Goal: Use online tool/utility

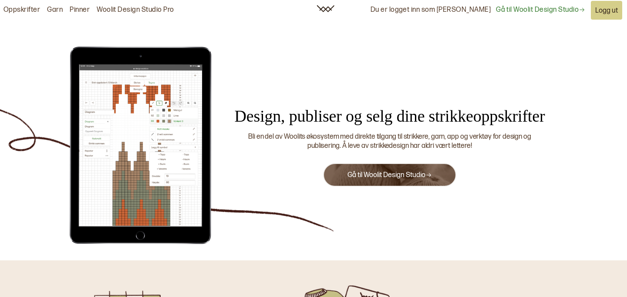
click at [393, 178] on link "Gå til Woolit Design Studio" at bounding box center [390, 175] width 85 height 8
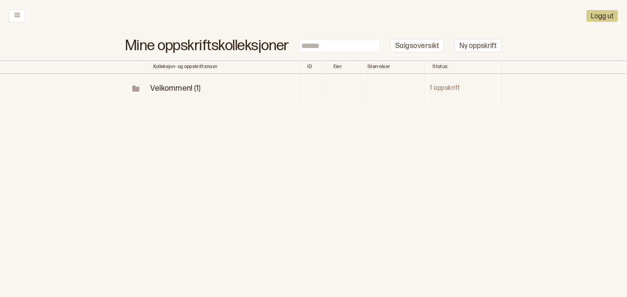
click at [175, 89] on span "Velkommen! (1)" at bounding box center [175, 88] width 50 height 9
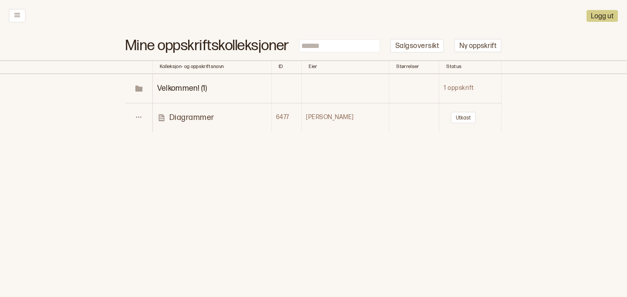
click at [188, 117] on p "Diagrammer" at bounding box center [191, 117] width 45 height 10
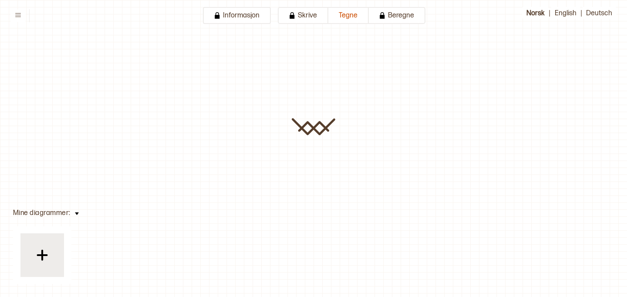
type input "**********"
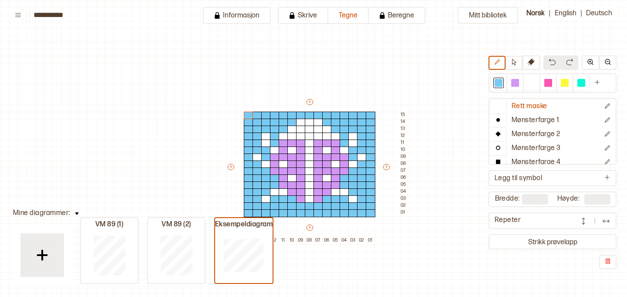
scroll to position [44, 22]
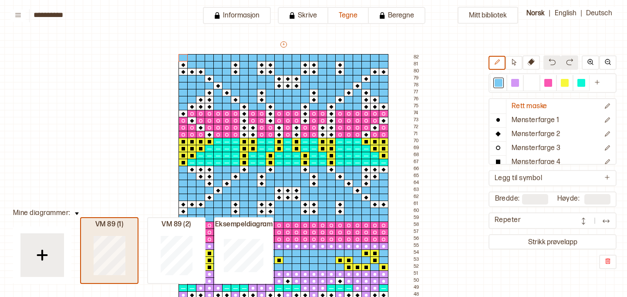
type input "**"
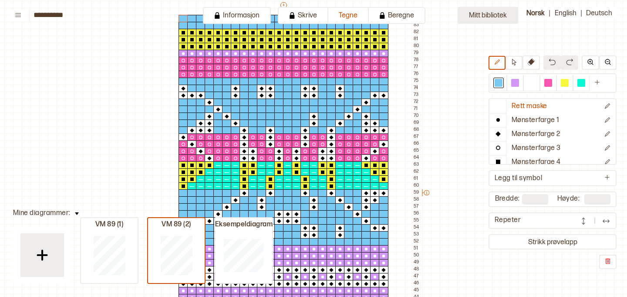
scroll to position [87, 22]
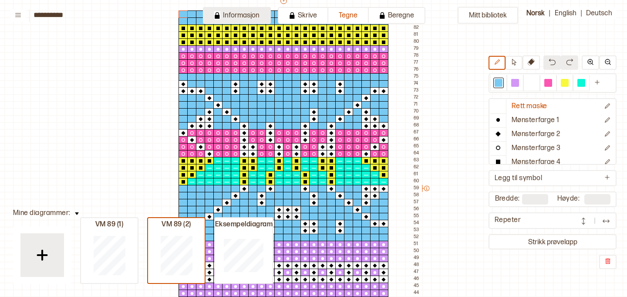
drag, startPoint x: 283, startPoint y: 14, endPoint x: 253, endPoint y: 15, distance: 30.1
click at [264, 14] on div "Informasjon Skrive [PERSON_NAME]" at bounding box center [314, 15] width 223 height 17
click at [245, 15] on button "Informasjon" at bounding box center [237, 15] width 68 height 17
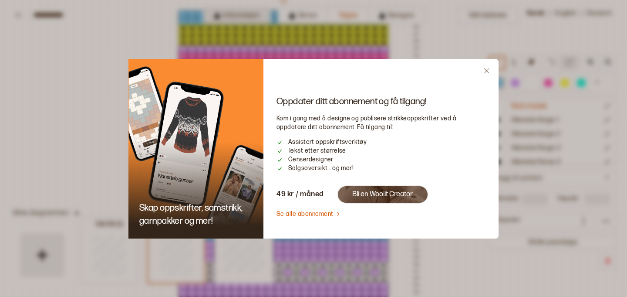
click at [245, 15] on div at bounding box center [313, 148] width 627 height 297
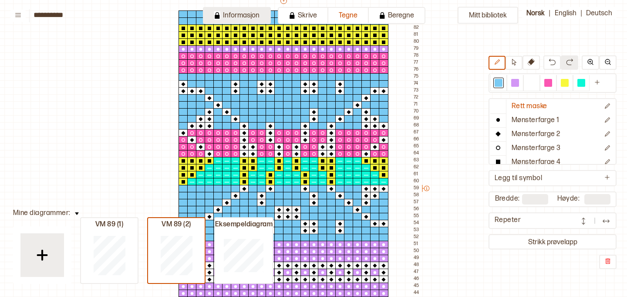
click at [245, 15] on button "Informasjon" at bounding box center [237, 15] width 68 height 17
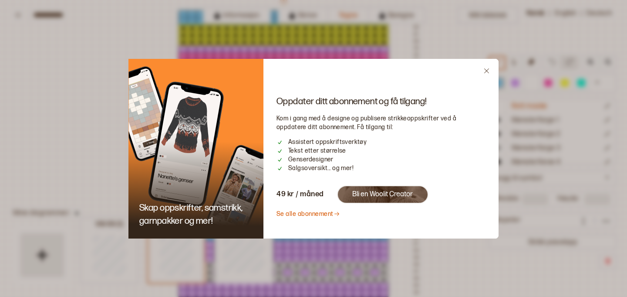
click at [487, 69] on icon "Close" at bounding box center [487, 71] width 7 height 7
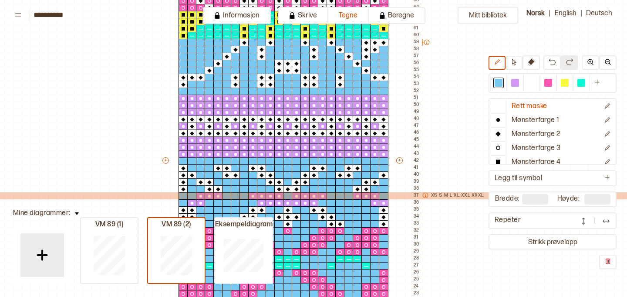
scroll to position [235, 22]
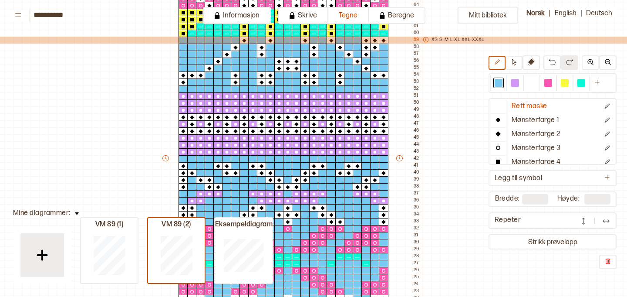
click at [425, 41] on icon at bounding box center [425, 39] width 5 height 5
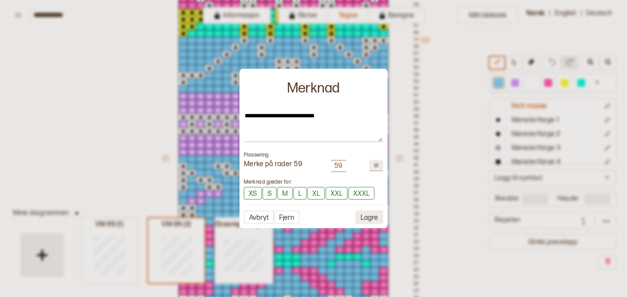
click at [373, 221] on button "Lagre" at bounding box center [369, 217] width 28 height 14
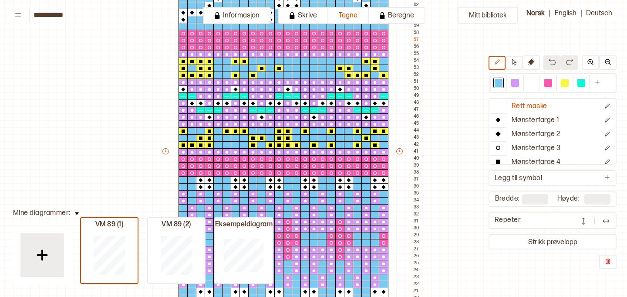
click at [440, 108] on div "Mitt bibliotek Rett maske Mønsterfarge 1 Mønsterfarge 2 Mønsterfarge 3 Mønsterf…" at bounding box center [605, 61] width 1255 height 593
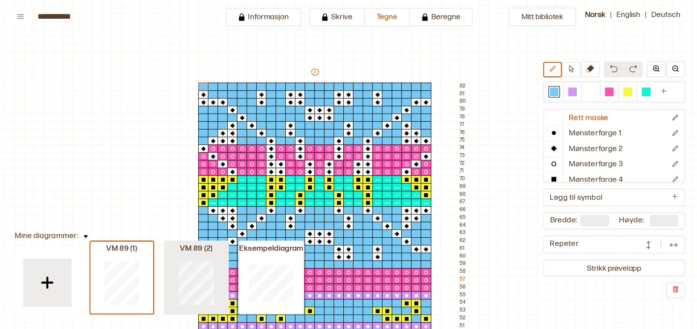
scroll to position [14, 22]
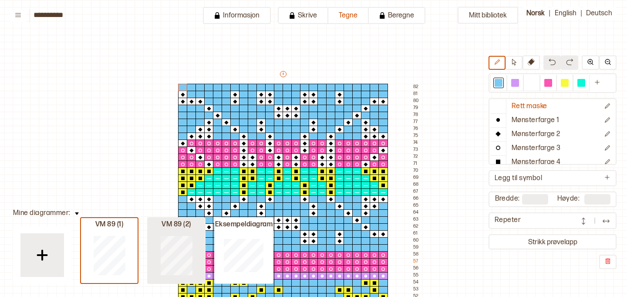
type input "**"
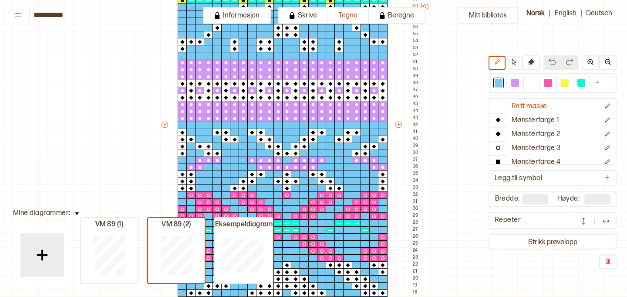
scroll to position [512, 23]
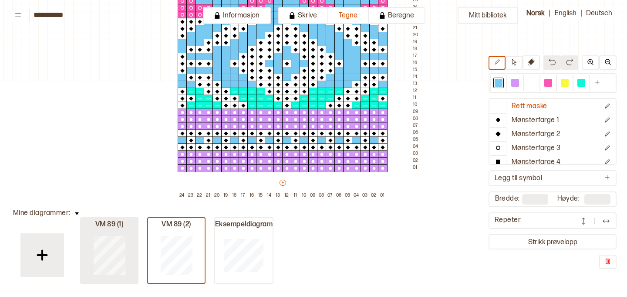
click at [121, 233] on div at bounding box center [109, 255] width 57 height 56
type input "**"
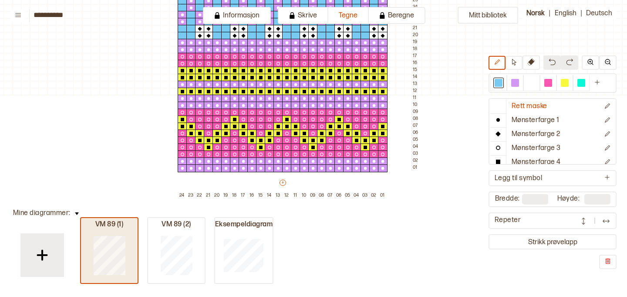
scroll to position [498, 23]
